Goal: Task Accomplishment & Management: Manage account settings

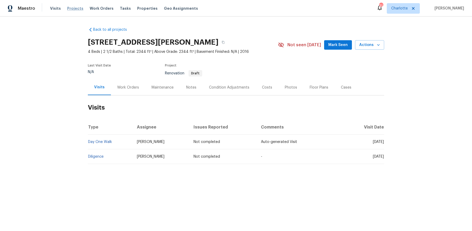
click at [72, 10] on span "Projects" at bounding box center [75, 8] width 16 height 5
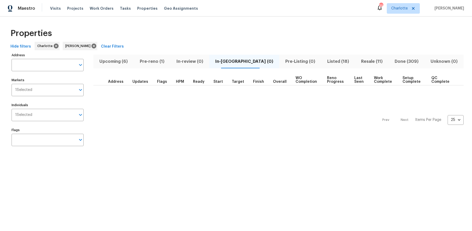
click at [325, 62] on span "Listed (18)" at bounding box center [339, 61] width 28 height 7
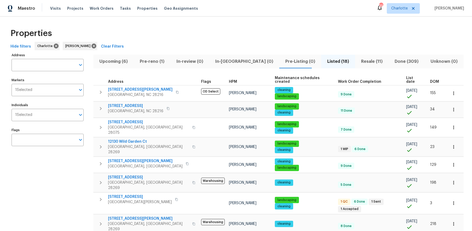
click at [406, 76] on span "List date" at bounding box center [413, 79] width 15 height 7
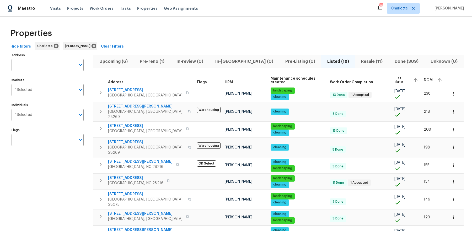
click at [395, 79] on span "List date" at bounding box center [402, 79] width 14 height 7
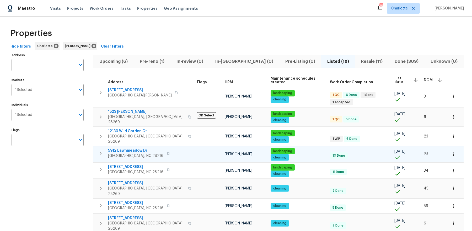
click at [120, 148] on span "5912 Lawnmeadow Dr" at bounding box center [135, 150] width 55 height 5
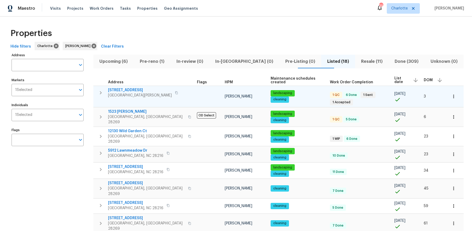
click at [134, 90] on span "133 Devynn Ridge Ct" at bounding box center [140, 89] width 64 height 5
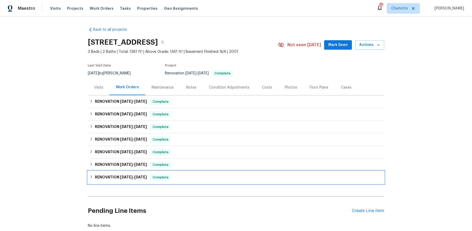
click at [123, 178] on span "7/16/25" at bounding box center [126, 177] width 13 height 4
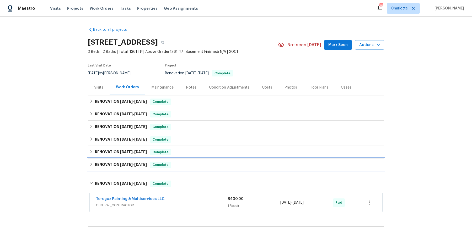
click at [123, 166] on h6 "RENOVATION 8/11/25 - 8/28/25" at bounding box center [121, 164] width 52 height 6
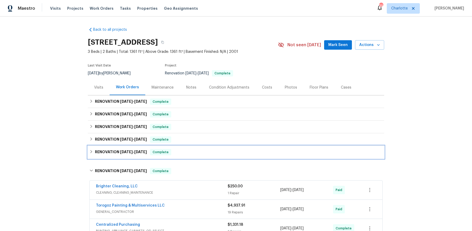
click at [123, 150] on span "8/11/25" at bounding box center [126, 152] width 13 height 4
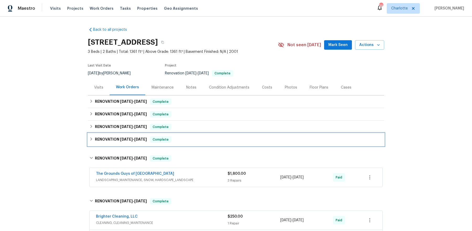
click at [123, 137] on span "8/11/25" at bounding box center [126, 139] width 13 height 4
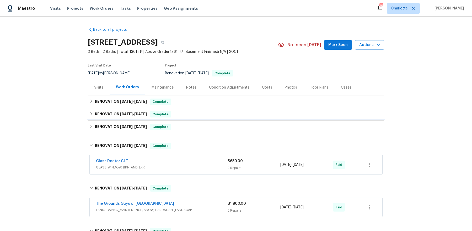
click at [123, 125] on span "8/11/25" at bounding box center [126, 127] width 13 height 4
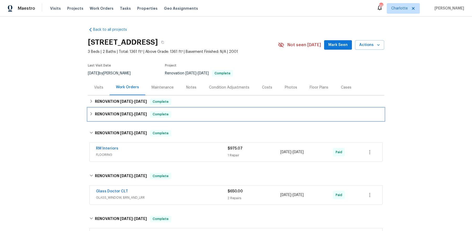
click at [123, 113] on span "8/11/25" at bounding box center [126, 114] width 13 height 4
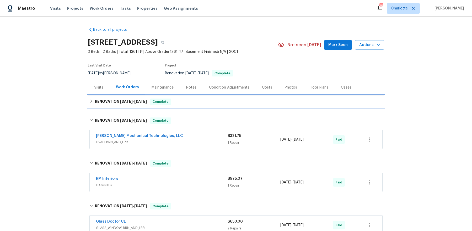
click at [123, 107] on div "RENOVATION 8/11/25 - 8/20/25 Complete" at bounding box center [236, 101] width 297 height 13
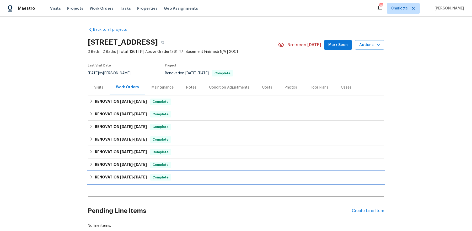
click at [92, 175] on icon at bounding box center [91, 177] width 4 height 4
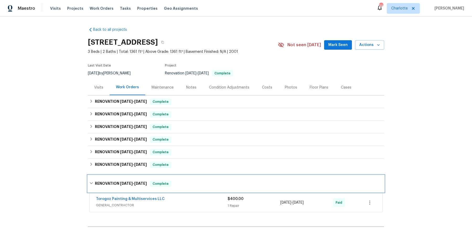
click at [100, 180] on h6 "RENOVATION 7/16/25 - 7/17/25" at bounding box center [121, 183] width 52 height 6
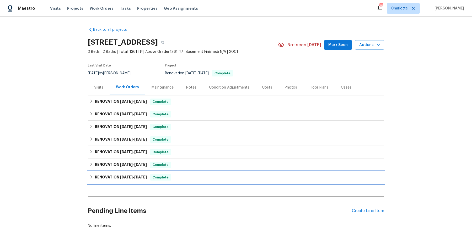
click at [107, 177] on h6 "RENOVATION 7/16/25 - 7/17/25" at bounding box center [121, 177] width 52 height 6
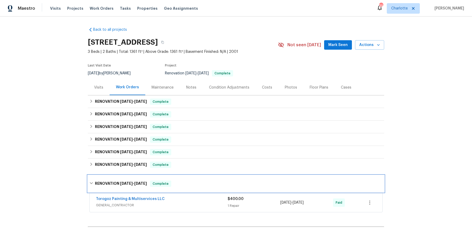
click at [107, 177] on div "RENOVATION 7/16/25 - 7/17/25 Complete" at bounding box center [236, 183] width 297 height 17
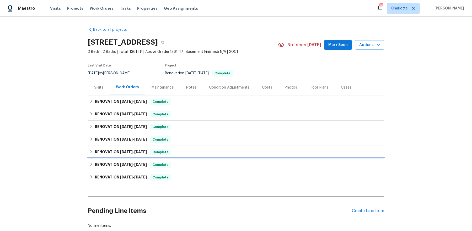
click at [101, 165] on h6 "RENOVATION 8/11/25 - 8/28/25" at bounding box center [121, 164] width 52 height 6
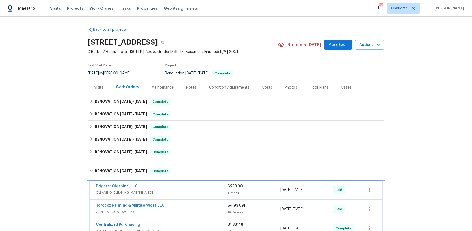
click at [101, 165] on div "RENOVATION 8/11/25 - 8/28/25 Complete" at bounding box center [236, 170] width 297 height 17
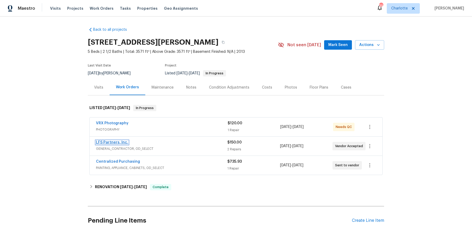
click at [114, 141] on link "LFS Partners, Inc." at bounding box center [112, 142] width 32 height 4
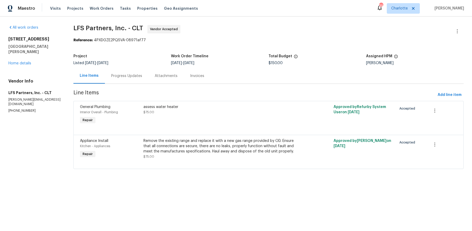
click at [173, 107] on div "assess water heater" at bounding box center [221, 106] width 155 height 5
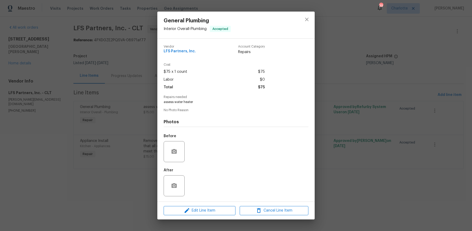
click at [200, 204] on div "Edit Line Item Cancel Line Item" at bounding box center [235, 211] width 157 height 18
click at [200, 208] on span "Edit Line Item" at bounding box center [199, 210] width 69 height 7
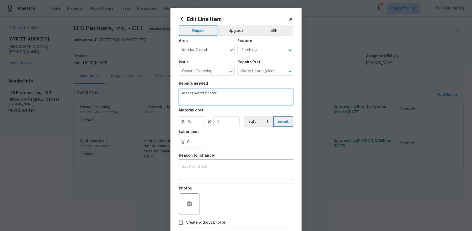
click at [220, 94] on textarea "assess water heater" at bounding box center [236, 96] width 114 height 17
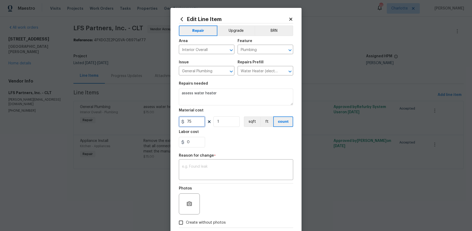
click at [191, 122] on input "75" at bounding box center [192, 121] width 26 height 10
type input "120"
click at [199, 173] on textarea at bounding box center [236, 170] width 108 height 11
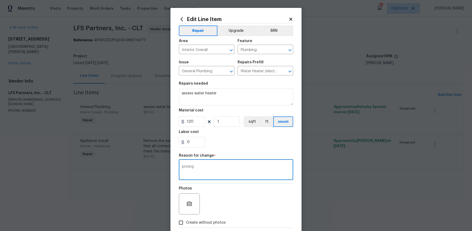
scroll to position [27, 0]
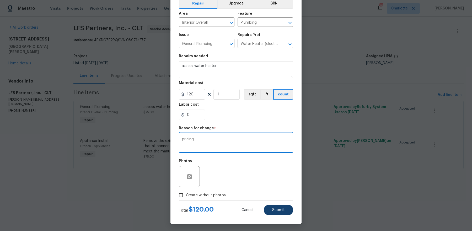
type textarea "pricing"
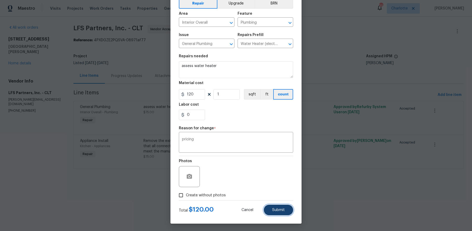
click at [276, 206] on button "Submit" at bounding box center [278, 209] width 29 height 10
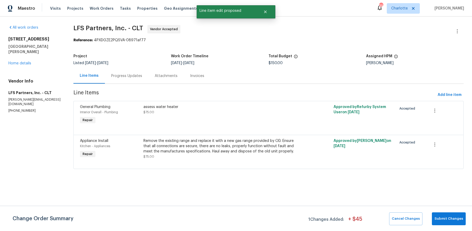
scroll to position [0, 0]
click at [446, 216] on span "Submit Changes" at bounding box center [449, 218] width 29 height 6
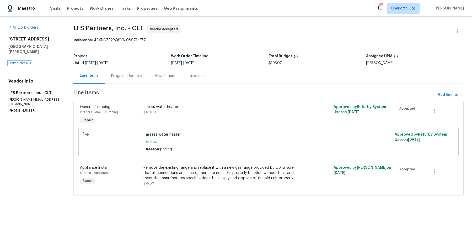
click at [28, 61] on link "Home details" at bounding box center [19, 63] width 23 height 4
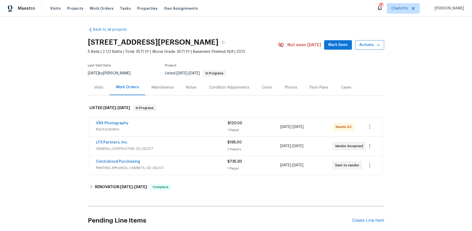
click at [365, 46] on span "Actions" at bounding box center [369, 45] width 21 height 7
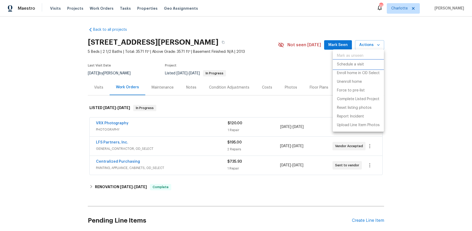
click at [360, 67] on li "Schedule a visit" at bounding box center [358, 64] width 51 height 9
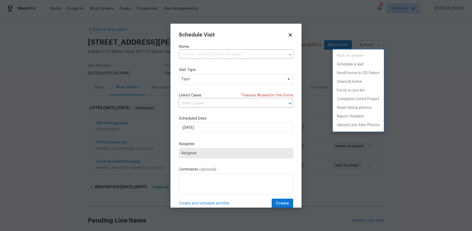
click at [207, 79] on div at bounding box center [236, 115] width 472 height 231
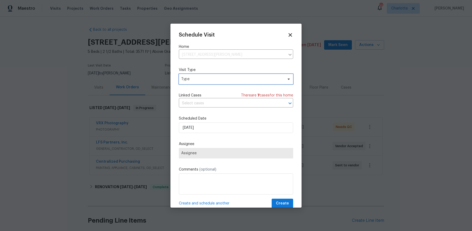
click at [209, 80] on span "Type" at bounding box center [232, 78] width 102 height 5
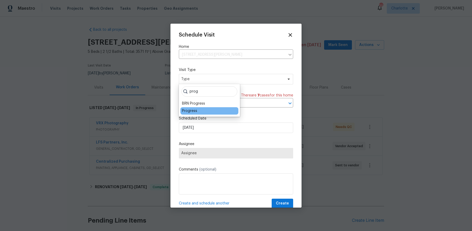
type input "prog"
click at [185, 112] on div "Progress" at bounding box center [189, 110] width 15 height 5
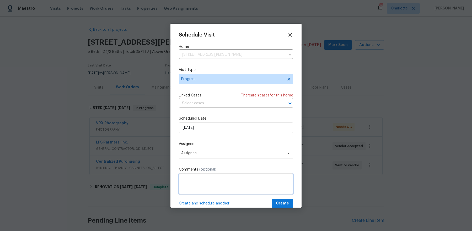
click at [213, 180] on textarea at bounding box center [236, 183] width 114 height 21
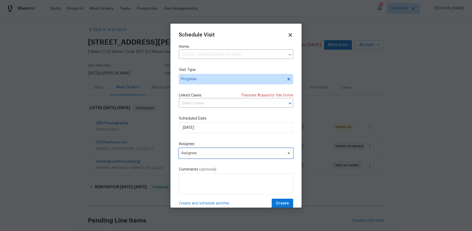
click at [212, 153] on span "Assignee" at bounding box center [232, 153] width 103 height 4
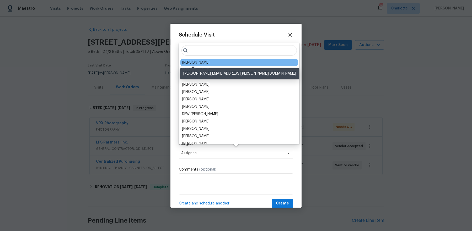
click at [192, 63] on div "[PERSON_NAME]" at bounding box center [196, 62] width 28 height 5
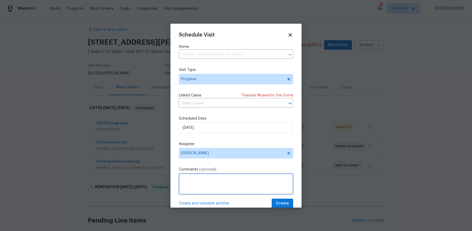
click at [206, 191] on textarea at bounding box center [236, 183] width 114 height 21
type textarea "close LFS"
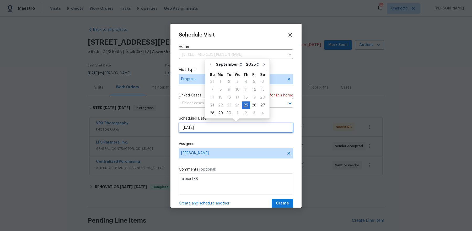
click at [234, 127] on input "[DATE]" at bounding box center [236, 127] width 114 height 10
click at [251, 102] on div "26" at bounding box center [254, 105] width 8 height 7
type input "[DATE]"
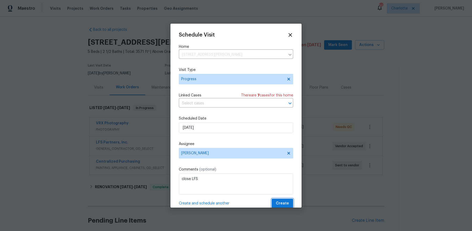
click at [280, 201] on span "Create" at bounding box center [282, 203] width 13 height 7
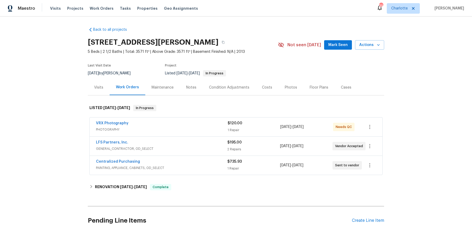
click at [62, 10] on div "Visits Projects Work Orders Tasks Properties Geo Assignments" at bounding box center [127, 8] width 154 height 10
click at [69, 7] on span "Projects" at bounding box center [75, 8] width 16 height 5
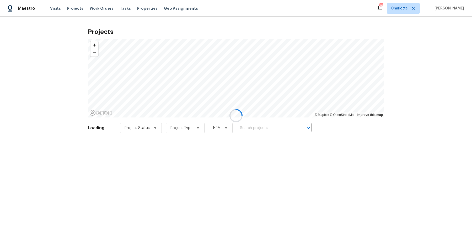
click at [257, 124] on div at bounding box center [236, 115] width 472 height 231
drag, startPoint x: 256, startPoint y: 126, endPoint x: 262, endPoint y: 126, distance: 6.3
click at [256, 126] on div at bounding box center [236, 115] width 472 height 231
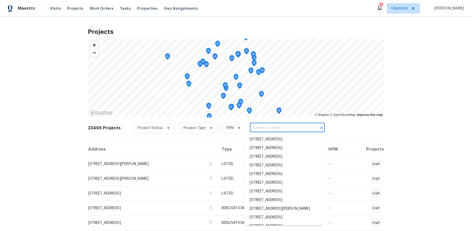
click at [258, 127] on input "text" at bounding box center [280, 128] width 60 height 8
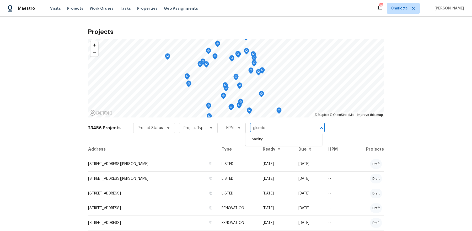
type input "glenside"
click at [272, 141] on li "[STREET_ADDRESS]" at bounding box center [284, 139] width 77 height 9
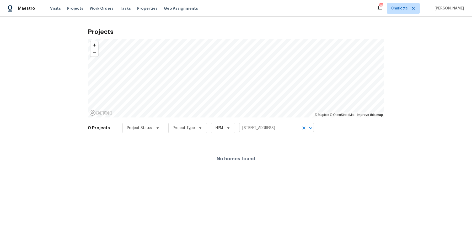
click at [267, 126] on input "[STREET_ADDRESS]" at bounding box center [269, 128] width 60 height 8
type input "glenside"
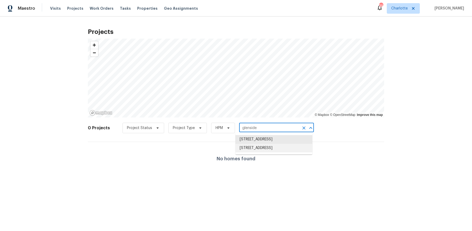
click at [272, 152] on li "[STREET_ADDRESS]" at bounding box center [274, 148] width 77 height 9
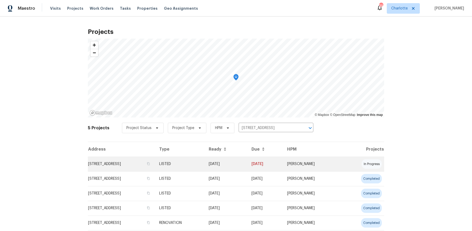
click at [155, 166] on td "[STREET_ADDRESS]" at bounding box center [121, 163] width 67 height 15
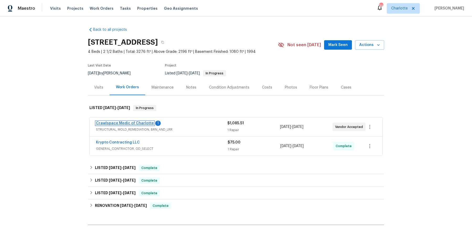
click at [134, 124] on link "Crawlspace Medic of Charlotte" at bounding box center [125, 123] width 58 height 4
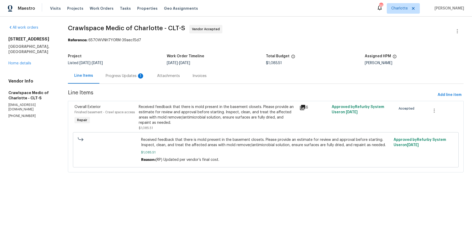
click at [132, 76] on div "Progress Updates 1" at bounding box center [125, 75] width 39 height 5
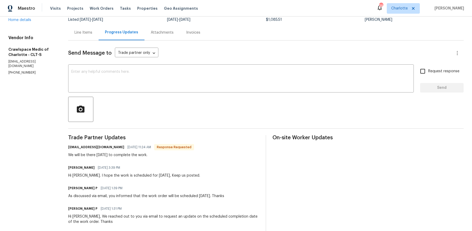
scroll to position [4, 0]
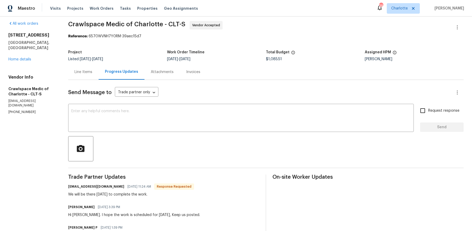
click at [85, 73] on div "Line Items" at bounding box center [84, 71] width 18 height 5
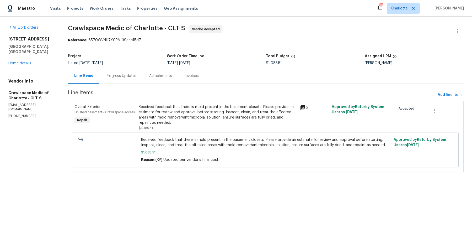
click at [304, 106] on icon at bounding box center [302, 107] width 5 height 5
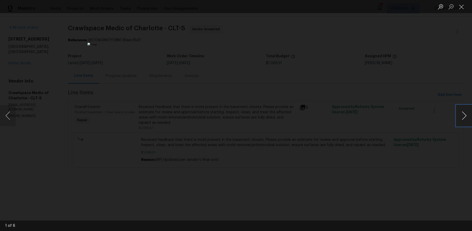
click at [464, 118] on button "Next image" at bounding box center [465, 115] width 16 height 21
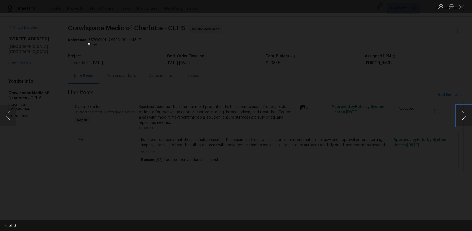
click at [464, 118] on button "Next image" at bounding box center [465, 115] width 16 height 21
click at [463, 118] on button "Next image" at bounding box center [465, 115] width 16 height 21
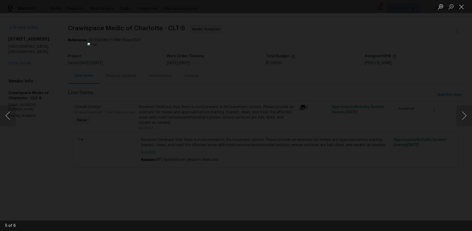
click at [390, 99] on div "Lightbox" at bounding box center [236, 115] width 472 height 231
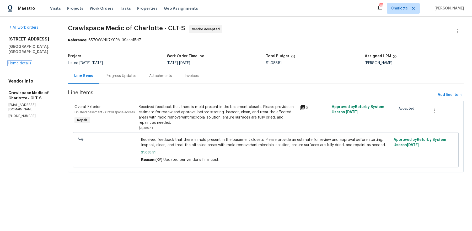
click at [22, 61] on link "Home details" at bounding box center [19, 63] width 23 height 4
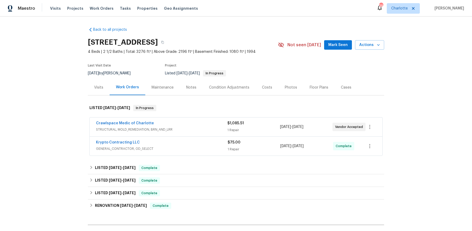
click at [97, 91] on div "Visits" at bounding box center [99, 87] width 22 height 15
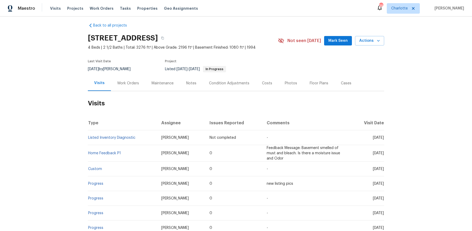
scroll to position [6, 0]
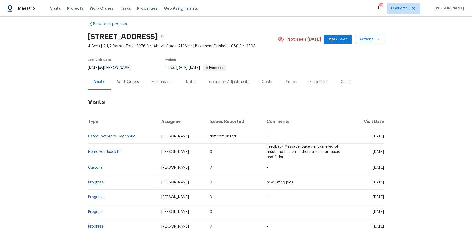
click at [80, 11] on div "Visits Projects Work Orders Tasks Properties Geo Assignments" at bounding box center [127, 8] width 154 height 10
click at [78, 10] on span "Projects" at bounding box center [75, 8] width 16 height 5
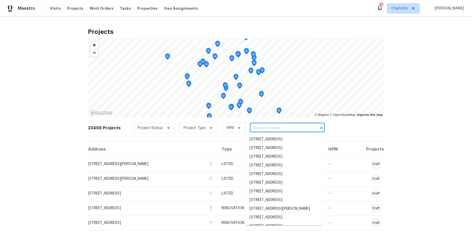
click at [273, 129] on input "text" at bounding box center [280, 128] width 60 height 8
paste input "[STREET_ADDRESS][PERSON_NAME]"
type input "[STREET_ADDRESS][PERSON_NAME]"
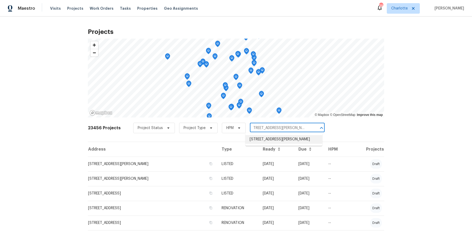
click at [275, 142] on li "[STREET_ADDRESS][PERSON_NAME]" at bounding box center [284, 139] width 77 height 9
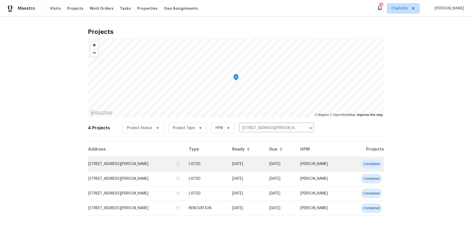
click at [251, 163] on td "[DATE]" at bounding box center [246, 163] width 37 height 15
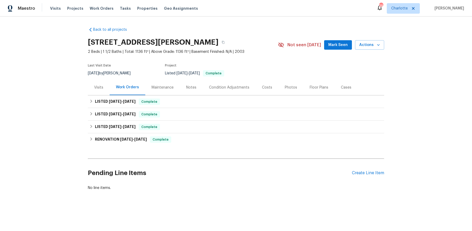
click at [101, 90] on div "Visits" at bounding box center [99, 87] width 22 height 15
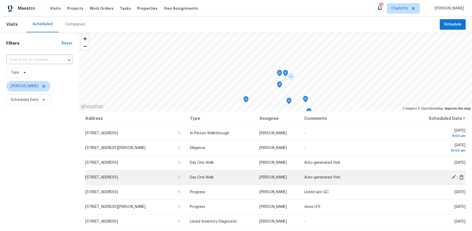
click at [453, 176] on icon at bounding box center [454, 176] width 5 height 5
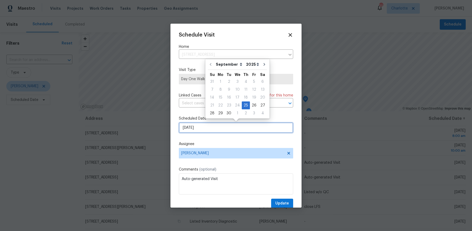
click at [188, 125] on input "[DATE]" at bounding box center [236, 127] width 114 height 10
click at [255, 103] on div "26" at bounding box center [254, 105] width 8 height 7
type input "[DATE]"
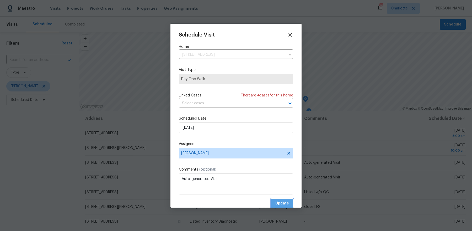
click at [277, 203] on span "Update" at bounding box center [283, 203] width 14 height 7
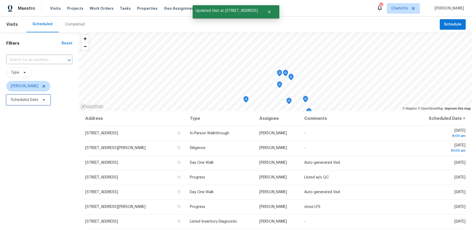
click at [26, 97] on span "Scheduled Date" at bounding box center [25, 99] width 28 height 5
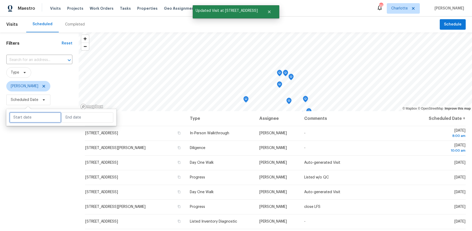
select select "8"
select select "2025"
select select "9"
select select "2025"
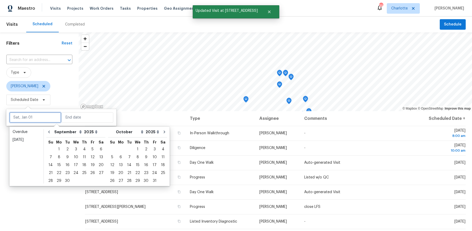
click at [32, 117] on input "text" at bounding box center [35, 117] width 52 height 10
type input "Sun, Oct 19"
click at [89, 170] on div "26" at bounding box center [92, 172] width 8 height 7
type input "Fri, Sep 26"
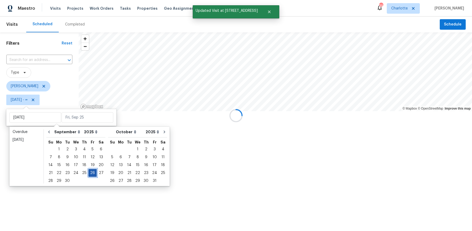
click at [89, 170] on div "26" at bounding box center [92, 172] width 8 height 7
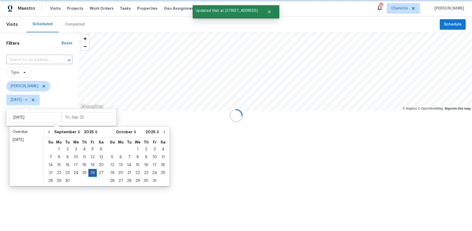
type input "Fri, Sep 26"
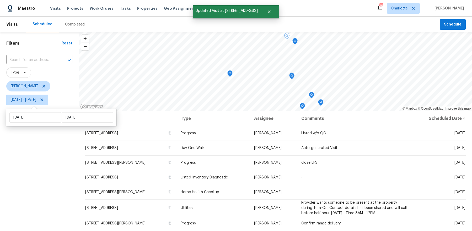
click at [45, 179] on div "Filters Reset ​ Type Dan Baquero Fri, Sep 26 - Fri, Sep 26" at bounding box center [39, 163] width 79 height 263
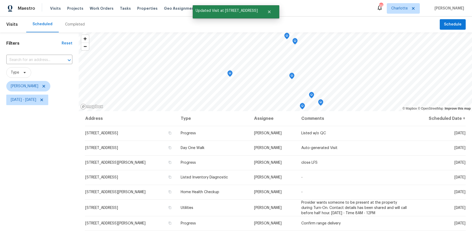
scroll to position [65, 0]
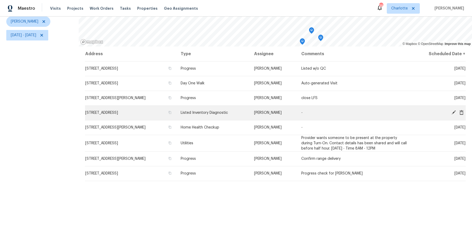
click at [463, 113] on icon at bounding box center [462, 112] width 4 height 5
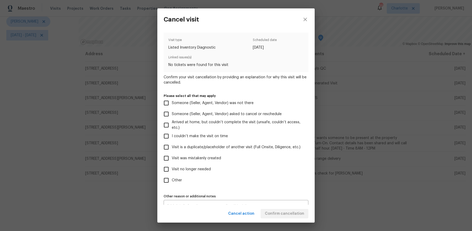
click at [199, 157] on span "Visit was mistakenly created" at bounding box center [196, 158] width 49 height 6
click at [172, 157] on input "Visit was mistakenly created" at bounding box center [166, 157] width 11 height 11
checkbox input "true"
click at [273, 208] on div "Cancel action Confirm cancellation" at bounding box center [235, 213] width 157 height 18
click at [295, 213] on span "Confirm cancellation" at bounding box center [284, 213] width 39 height 7
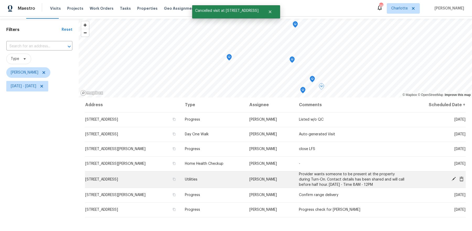
scroll to position [20, 0]
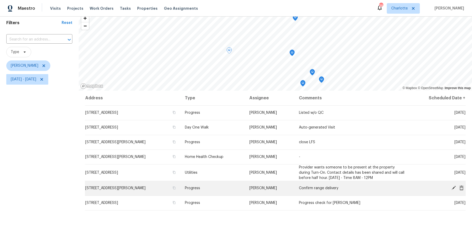
click at [463, 187] on icon at bounding box center [462, 187] width 4 height 5
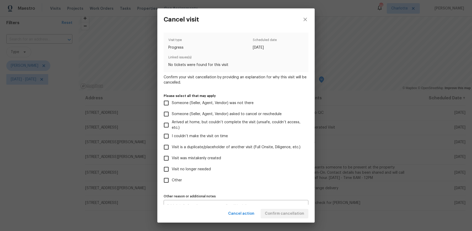
click at [175, 182] on span "Other" at bounding box center [177, 180] width 10 height 6
click at [172, 182] on input "Other" at bounding box center [166, 179] width 11 height 11
checkbox input "true"
click at [288, 210] on div "Cancel action Confirm cancellation" at bounding box center [235, 213] width 157 height 18
click at [285, 203] on div "x Other reason or additional notes" at bounding box center [236, 206] width 145 height 12
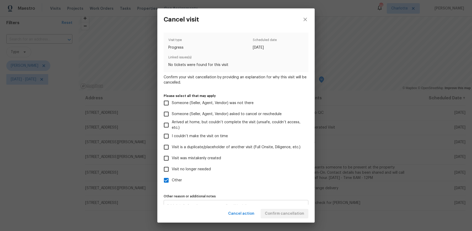
scroll to position [3, 0]
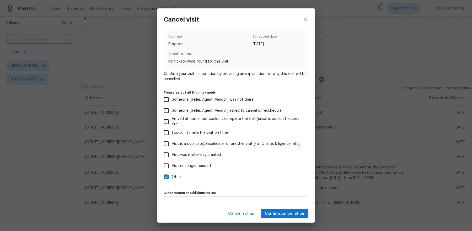
click at [288, 213] on div "Cancel action Confirm cancellation" at bounding box center [235, 213] width 157 height 18
click at [288, 213] on span "Confirm cancellation" at bounding box center [284, 213] width 39 height 7
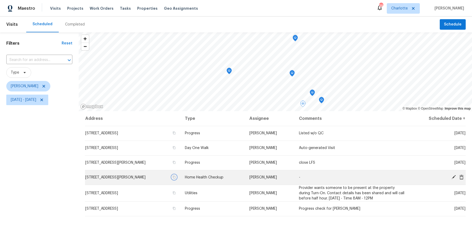
click at [176, 176] on icon "button" at bounding box center [174, 177] width 3 height 3
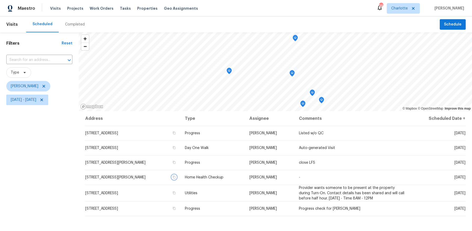
click at [230, 71] on icon "Map marker" at bounding box center [229, 71] width 5 height 6
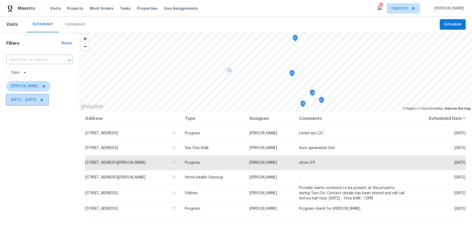
click at [36, 99] on span "Fri, Sep 26 - Fri, Sep 26" at bounding box center [23, 99] width 25 height 5
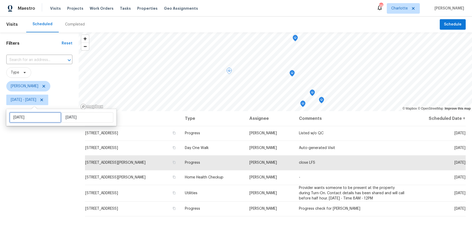
click at [34, 121] on input "Fri, Sep 26" at bounding box center [35, 117] width 52 height 10
select select "8"
select select "2025"
select select "9"
select select "2025"
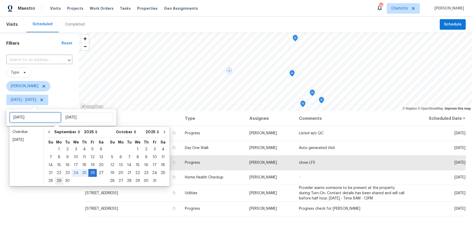
type input "Mon, Sep 29"
click at [56, 181] on div "29" at bounding box center [59, 180] width 8 height 7
type input "Mon, Sep 29"
type input "Fri, Sep 26"
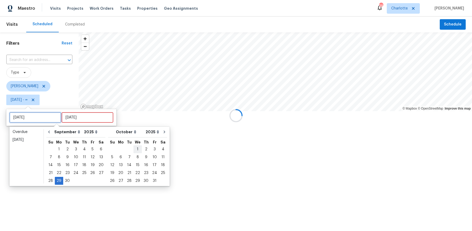
type input "Thu, Sep 18"
type input "Mon, Sep 29"
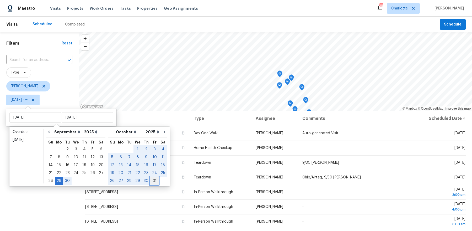
click at [150, 181] on div "31" at bounding box center [154, 180] width 9 height 7
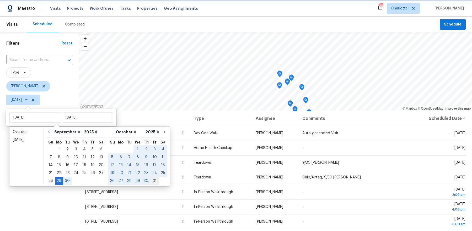
type input "Fri, Oct 31"
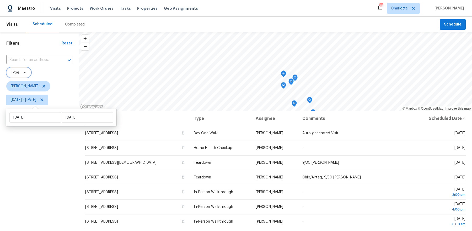
click at [27, 70] on span "Type" at bounding box center [18, 72] width 25 height 10
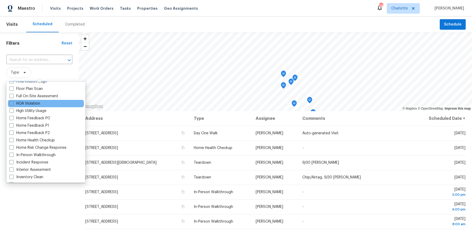
scroll to position [142, 0]
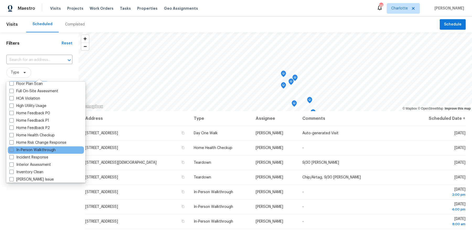
click at [43, 149] on label "In-Person Walkthrough" at bounding box center [32, 149] width 46 height 5
click at [13, 149] on input "In-Person Walkthrough" at bounding box center [10, 148] width 3 height 3
checkbox input "true"
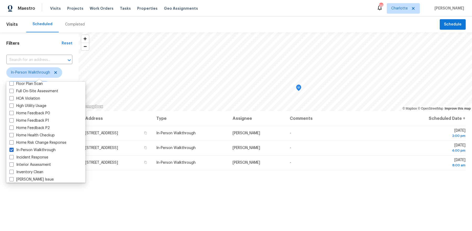
click at [61, 195] on div "Filters Reset ​ In-Person Walkthrough Dan Baquero Mon, Sep 29 - Fri, Oct 31" at bounding box center [39, 163] width 79 height 263
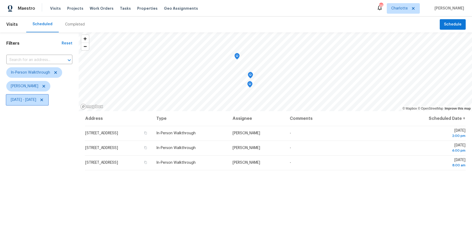
click at [44, 98] on icon at bounding box center [42, 100] width 4 height 4
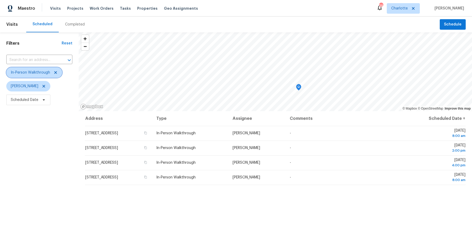
click at [55, 72] on icon at bounding box center [55, 72] width 3 height 3
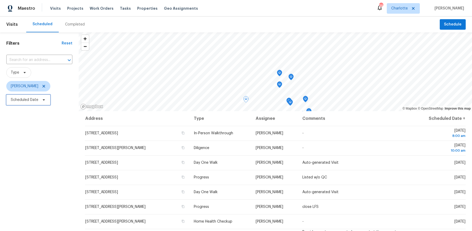
click at [23, 101] on span "Scheduled Date" at bounding box center [25, 99] width 28 height 5
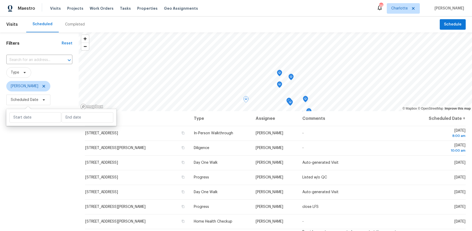
click at [41, 111] on div at bounding box center [61, 117] width 110 height 17
select select "8"
select select "2025"
select select "9"
select select "2025"
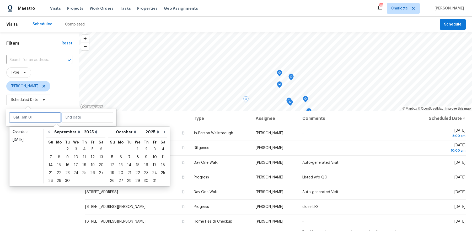
click at [40, 119] on input "text" at bounding box center [35, 117] width 52 height 10
click at [90, 173] on div "26" at bounding box center [92, 172] width 8 height 7
type input "Fri, Sep 26"
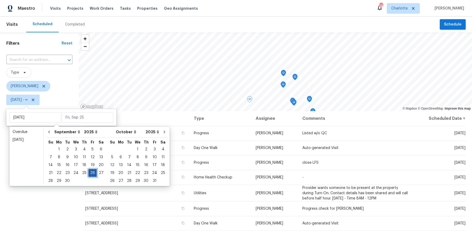
click at [90, 173] on div "26" at bounding box center [92, 172] width 8 height 7
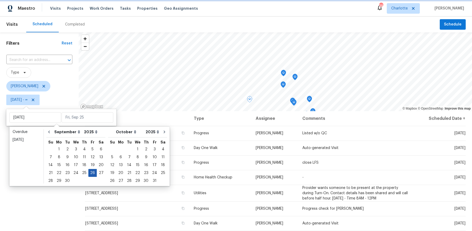
type input "Fri, Sep 26"
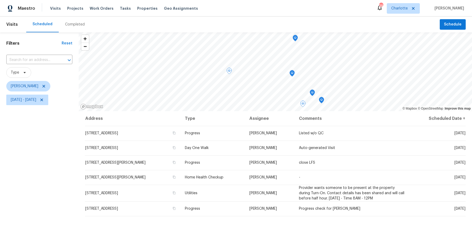
click at [46, 177] on div "Filters Reset ​ Type Dan Baquero Fri, Sep 26 - Fri, Sep 26" at bounding box center [39, 163] width 79 height 263
click at [264, 52] on icon "Map marker" at bounding box center [263, 53] width 5 height 6
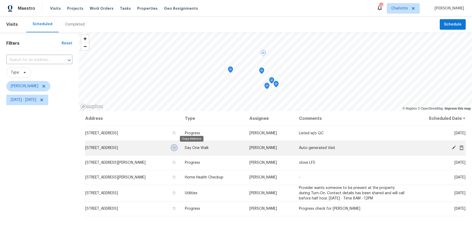
click at [176, 146] on icon "button" at bounding box center [174, 147] width 3 height 3
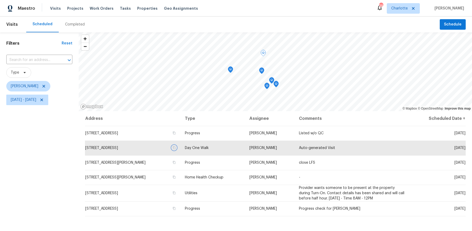
click at [262, 71] on icon "Map marker" at bounding box center [262, 71] width 5 height 6
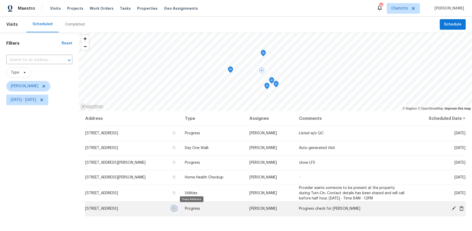
click at [176, 208] on icon "button" at bounding box center [174, 208] width 3 height 3
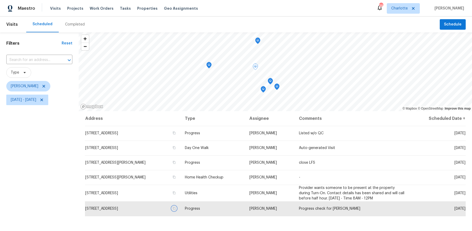
click at [209, 65] on icon "Map marker" at bounding box center [209, 64] width 2 height 1
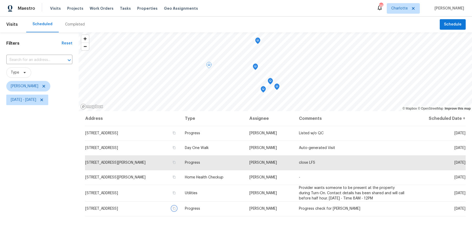
click at [263, 91] on icon "Map marker" at bounding box center [263, 89] width 5 height 6
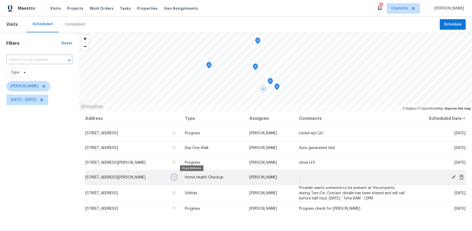
click at [176, 176] on icon "button" at bounding box center [174, 176] width 3 height 3
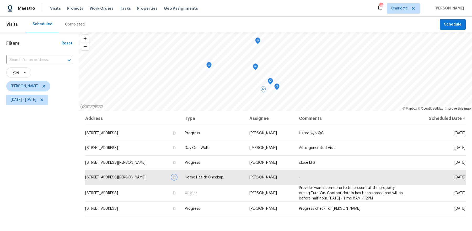
click at [271, 82] on icon "Map marker" at bounding box center [270, 81] width 5 height 6
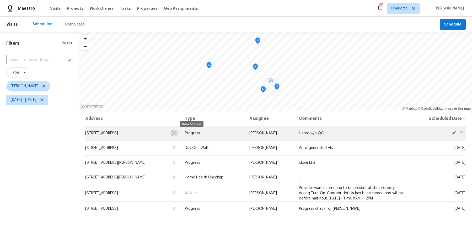
click at [176, 133] on icon "button" at bounding box center [174, 132] width 3 height 3
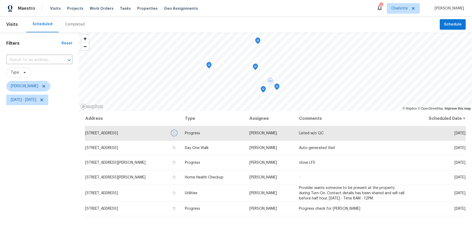
click at [277, 87] on icon "Map marker" at bounding box center [277, 87] width 5 height 6
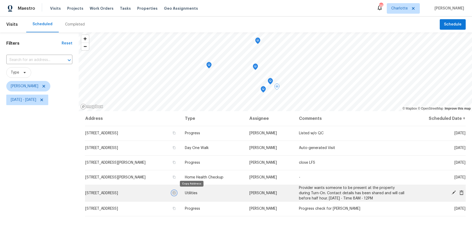
click at [176, 192] on icon "button" at bounding box center [174, 192] width 3 height 3
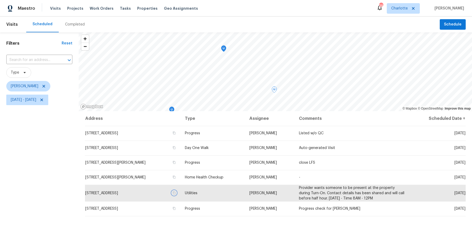
click at [224, 51] on icon "Map marker" at bounding box center [223, 49] width 5 height 6
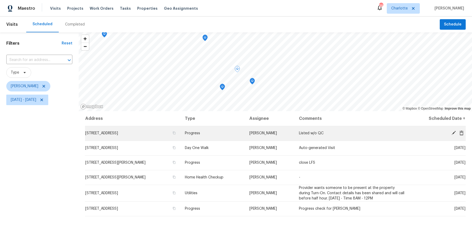
click at [118, 134] on span "[STREET_ADDRESS]" at bounding box center [101, 133] width 33 height 4
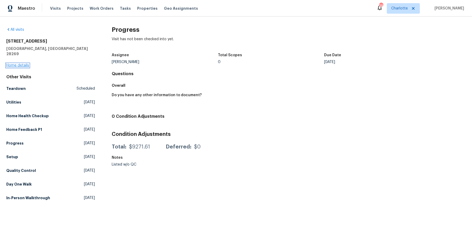
click at [22, 63] on link "Home details" at bounding box center [17, 65] width 23 height 4
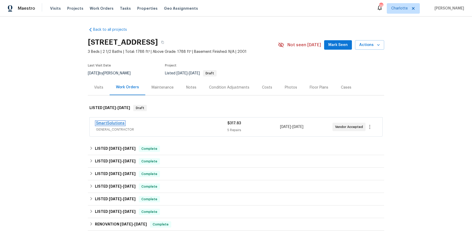
click at [109, 123] on link "SmartSolutions" at bounding box center [110, 123] width 29 height 4
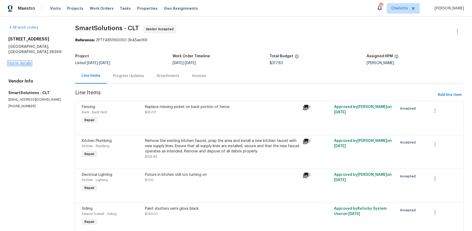
click at [24, 61] on link "Home details" at bounding box center [19, 63] width 23 height 4
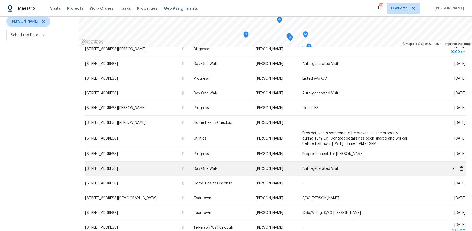
scroll to position [33, 0]
click at [454, 167] on icon at bounding box center [454, 169] width 5 height 5
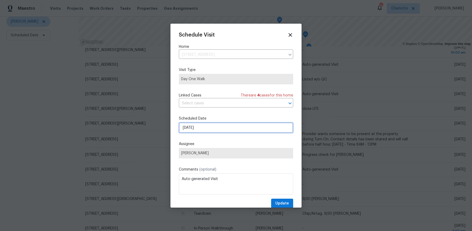
click at [207, 127] on input "9/29/2025" at bounding box center [236, 127] width 114 height 10
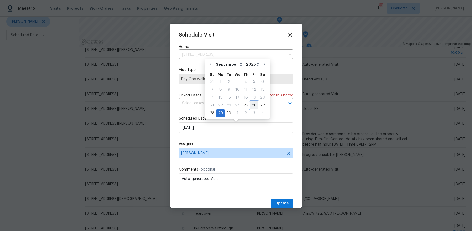
click at [254, 105] on div "26" at bounding box center [254, 105] width 8 height 7
type input "[DATE]"
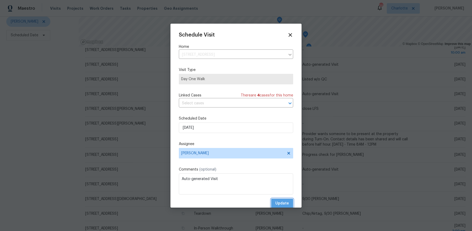
click at [284, 201] on span "Update" at bounding box center [283, 203] width 14 height 7
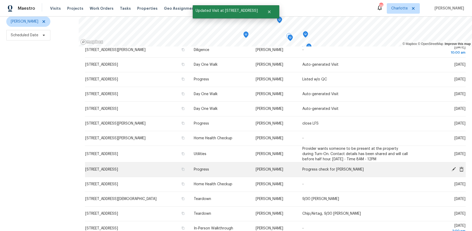
scroll to position [0, 0]
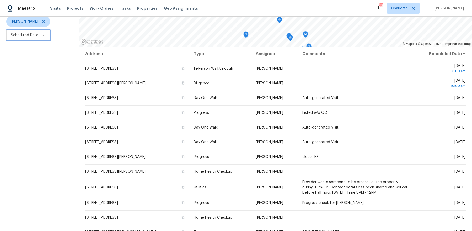
click at [35, 38] on span "Scheduled Date" at bounding box center [28, 35] width 44 height 10
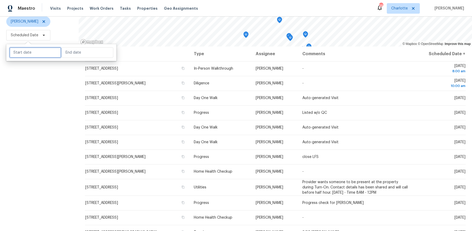
select select "8"
select select "2025"
select select "9"
select select "2025"
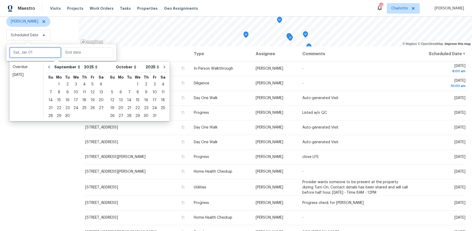
click at [42, 56] on input "text" at bounding box center [35, 52] width 52 height 10
type input "Sat, Sep 27"
click at [89, 108] on div "26" at bounding box center [92, 107] width 8 height 7
type input "Fri, Sep 26"
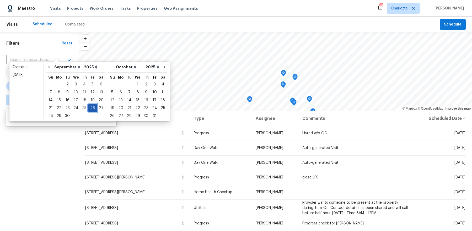
click at [89, 108] on div "26" at bounding box center [92, 107] width 8 height 7
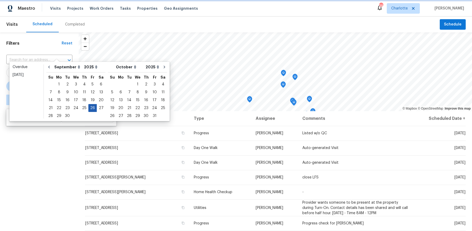
type input "Fri, Sep 26"
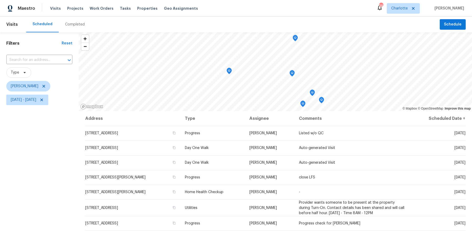
click at [61, 155] on div "Filters Reset ​ Type Dan Baquero Fri, Sep 26 - Fri, Sep 26" at bounding box center [39, 163] width 79 height 263
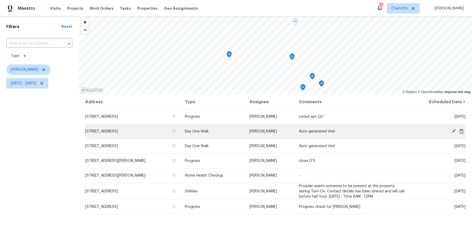
scroll to position [10, 0]
